Goal: Transaction & Acquisition: Book appointment/travel/reservation

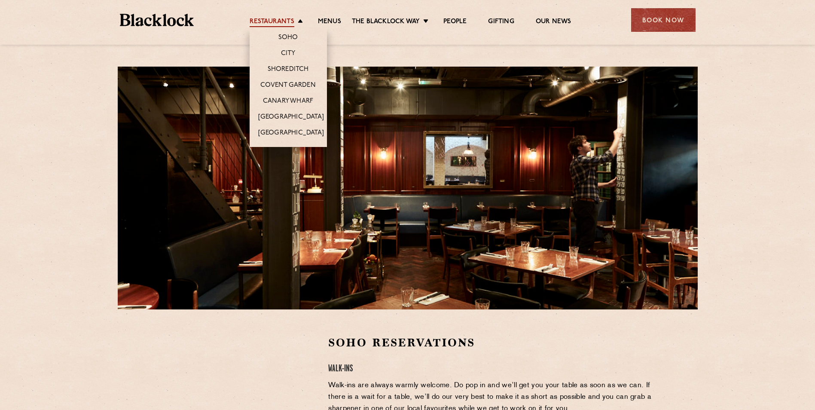
click at [283, 22] on link "Restaurants" at bounding box center [272, 22] width 45 height 9
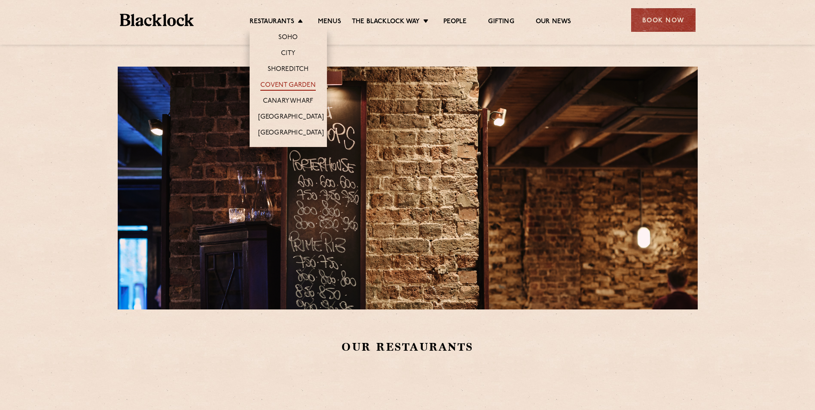
click at [290, 82] on link "Covent Garden" at bounding box center [287, 85] width 55 height 9
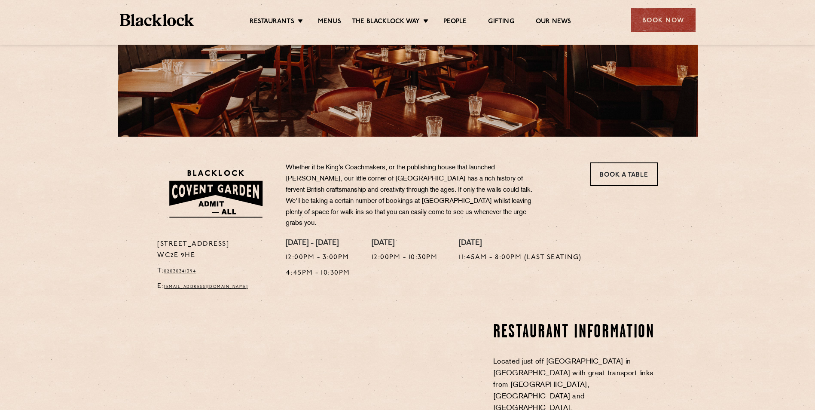
scroll to position [215, 0]
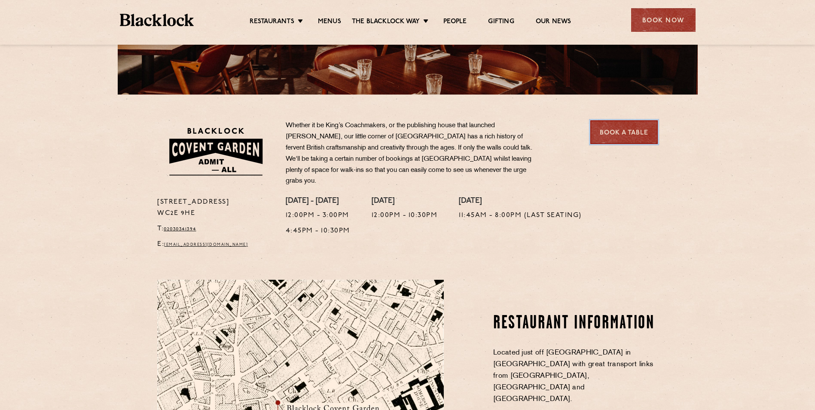
click at [649, 133] on link "Book a Table" at bounding box center [624, 132] width 67 height 24
